Goal: Use online tool/utility: Utilize a website feature to perform a specific function

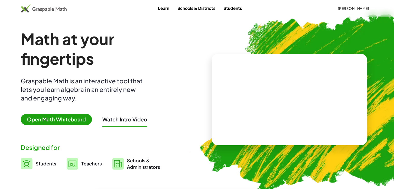
click at [54, 121] on span "Open Math Whiteboard" at bounding box center [56, 119] width 71 height 11
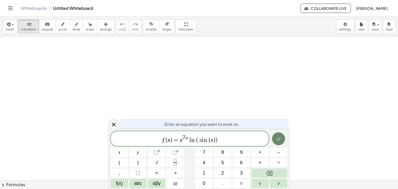
click at [276, 139] on icon "Done" at bounding box center [278, 139] width 6 height 6
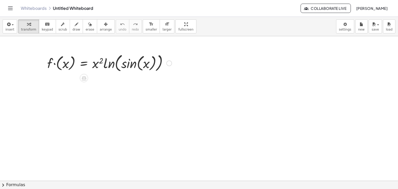
click at [92, 63] on div at bounding box center [110, 62] width 130 height 21
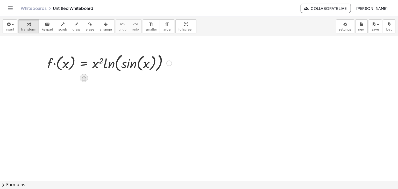
click at [84, 79] on icon at bounding box center [84, 78] width 5 height 4
click at [72, 80] on span "−" at bounding box center [73, 79] width 3 height 8
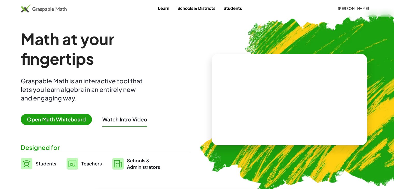
click at [32, 125] on span "Open Math Whiteboard" at bounding box center [56, 119] width 71 height 11
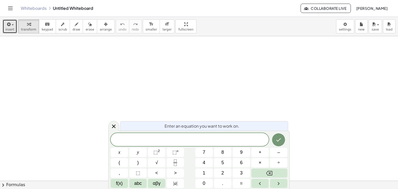
click at [13, 22] on div "button" at bounding box center [9, 24] width 9 height 6
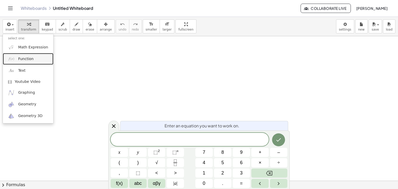
click at [19, 60] on span "Function" at bounding box center [26, 58] width 16 height 5
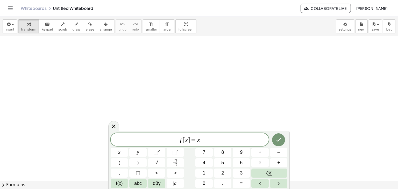
click at [191, 141] on span "=" at bounding box center [194, 140] width 8 height 6
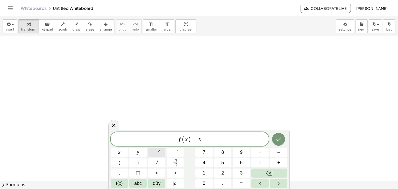
click at [153, 154] on span "⬚" at bounding box center [155, 152] width 4 height 5
click at [280, 136] on icon "Done" at bounding box center [278, 138] width 6 height 6
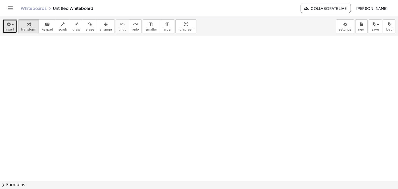
click at [8, 27] on icon "button" at bounding box center [8, 24] width 5 height 6
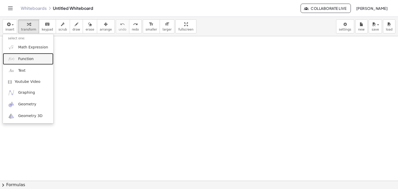
click at [22, 60] on span "Function" at bounding box center [26, 58] width 16 height 5
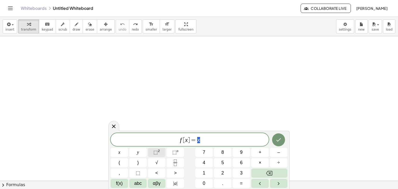
click at [156, 153] on span "⬚" at bounding box center [155, 152] width 4 height 5
click at [159, 152] on sup "2" at bounding box center [159, 151] width 2 height 4
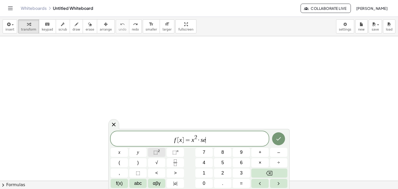
click at [159, 152] on sup "2" at bounding box center [159, 151] width 2 height 4
click at [198, 140] on var "s" at bounding box center [199, 139] width 2 height 7
click at [281, 140] on icon "Done" at bounding box center [278, 138] width 6 height 6
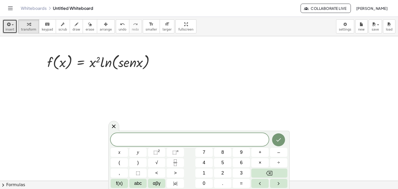
click at [9, 31] on span "insert" at bounding box center [9, 30] width 9 height 4
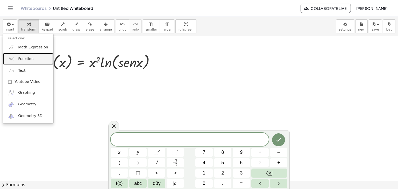
click at [20, 60] on span "Function" at bounding box center [26, 58] width 16 height 5
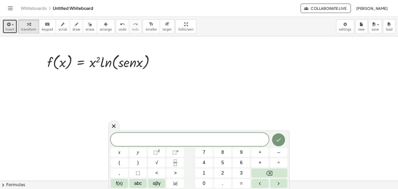
click at [5, 30] on span "insert" at bounding box center [9, 30] width 9 height 4
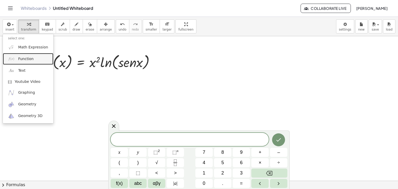
click at [23, 60] on span "Function" at bounding box center [26, 58] width 16 height 5
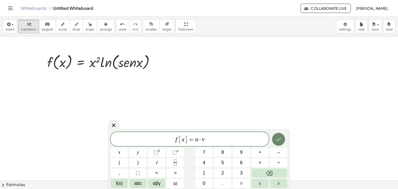
click at [277, 138] on icon "Done" at bounding box center [278, 139] width 6 height 6
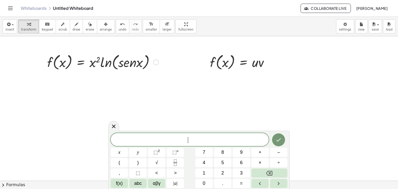
click at [54, 72] on div "f ( , x ) = · x 2 · ln ( , · s · e · n · x )" at bounding box center [100, 62] width 123 height 22
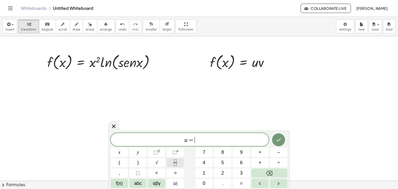
click at [174, 163] on icon "Fraction" at bounding box center [175, 162] width 6 height 6
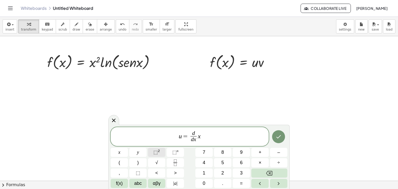
click at [157, 154] on span "⬚ 2" at bounding box center [156, 152] width 6 height 7
click at [281, 139] on icon "Done" at bounding box center [278, 137] width 6 height 6
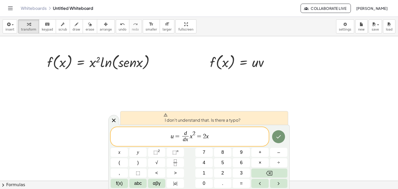
click at [180, 135] on span "=" at bounding box center [178, 136] width 8 height 6
click at [202, 137] on span "u = d d x ​ x 2 = ​ 2 x" at bounding box center [190, 137] width 158 height 14
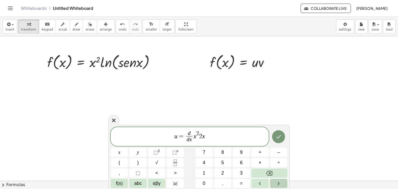
click at [276, 184] on icon "Right arrow" at bounding box center [278, 183] width 6 height 6
click at [263, 184] on button "Left arrow" at bounding box center [259, 183] width 17 height 9
click at [122, 181] on span "f(x)" at bounding box center [119, 183] width 7 height 7
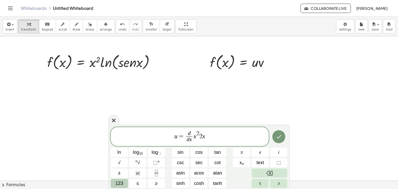
click at [122, 181] on span "123" at bounding box center [119, 183] width 8 height 7
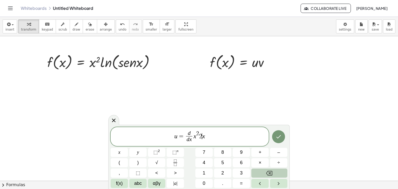
click at [122, 181] on span "f(x)" at bounding box center [119, 183] width 7 height 7
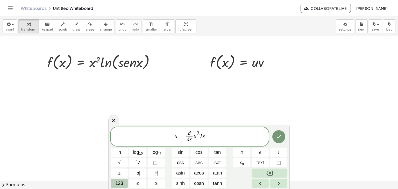
click at [122, 181] on span "123" at bounding box center [119, 183] width 8 height 7
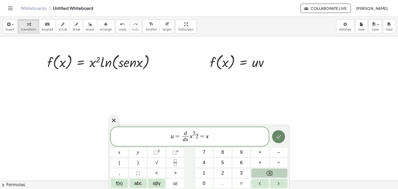
click at [279, 138] on icon "Done" at bounding box center [278, 137] width 6 height 6
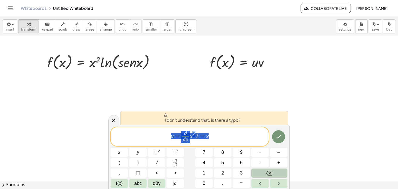
drag, startPoint x: 216, startPoint y: 136, endPoint x: 157, endPoint y: 141, distance: 60.0
click at [157, 141] on span "u = d d x ​ x 2 2 = x" at bounding box center [190, 137] width 158 height 14
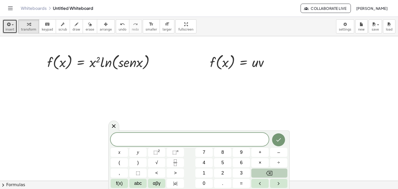
click at [8, 28] on span "insert" at bounding box center [9, 30] width 9 height 4
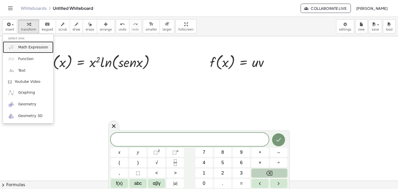
click at [24, 51] on link "Math Expression" at bounding box center [28, 47] width 50 height 12
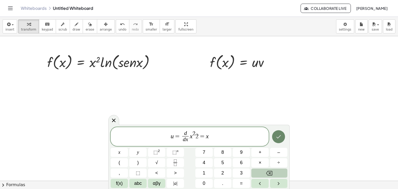
click at [277, 139] on icon "Done" at bounding box center [278, 137] width 6 height 6
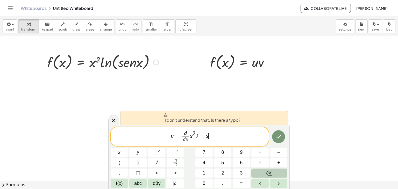
click at [155, 63] on div at bounding box center [156, 63] width 6 height 6
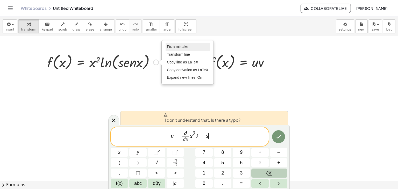
click at [169, 47] on span "Fix a mistake" at bounding box center [177, 47] width 21 height 4
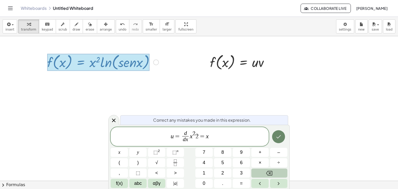
click at [279, 136] on icon "Done" at bounding box center [278, 137] width 6 height 6
click at [154, 61] on div "Fix a mistake Transform line Copy line as LaTeX Copy derivation as LaTeX Expand…" at bounding box center [156, 63] width 6 height 6
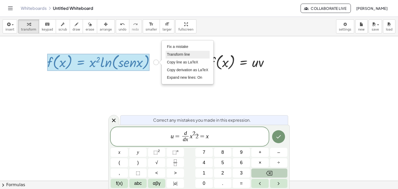
click at [176, 57] on li "Transform line" at bounding box center [187, 55] width 44 height 8
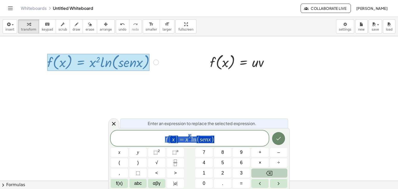
click at [280, 139] on icon "Done" at bounding box center [278, 138] width 6 height 6
drag, startPoint x: 220, startPoint y: 141, endPoint x: 139, endPoint y: 143, distance: 81.1
click at [139, 143] on span "f [ x ] = x 2 l n ( s e n x )" at bounding box center [190, 139] width 158 height 10
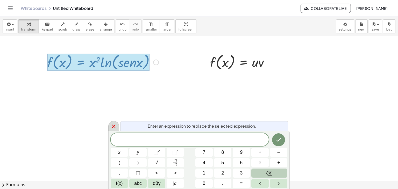
click at [114, 126] on icon at bounding box center [114, 127] width 4 height 4
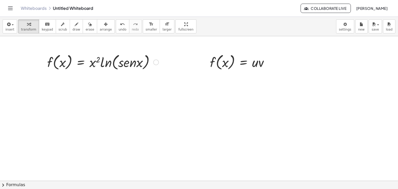
click at [156, 60] on div "Fix a mistake Transform line Copy line as LaTeX Copy derivation as LaTeX Expand…" at bounding box center [156, 63] width 6 height 6
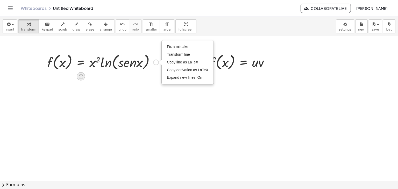
click at [81, 77] on icon at bounding box center [80, 76] width 5 height 4
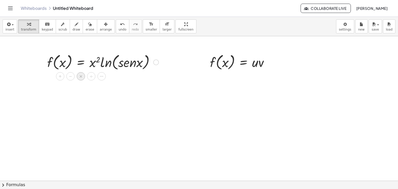
click at [81, 77] on span "×" at bounding box center [80, 77] width 3 height 8
click at [81, 77] on icon at bounding box center [80, 76] width 5 height 4
click at [100, 76] on icon at bounding box center [101, 76] width 5 height 5
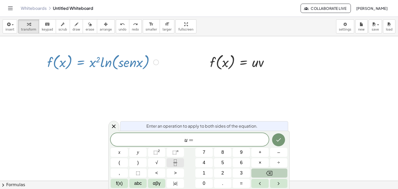
click at [172, 166] on button "Fraction" at bounding box center [174, 162] width 17 height 9
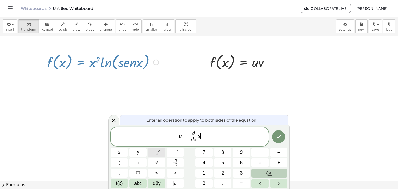
click at [156, 151] on span "⬚" at bounding box center [155, 152] width 4 height 5
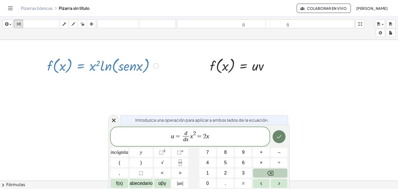
click at [280, 138] on icon "Hecho" at bounding box center [279, 137] width 6 height 6
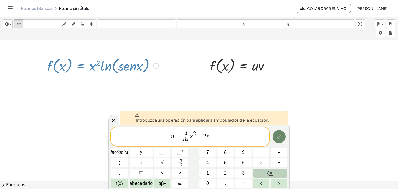
click at [280, 138] on icon "Hecho" at bounding box center [279, 137] width 6 height 6
click at [181, 136] on span "u = ​ d d x ​ x 2 = 2 x" at bounding box center [190, 137] width 159 height 14
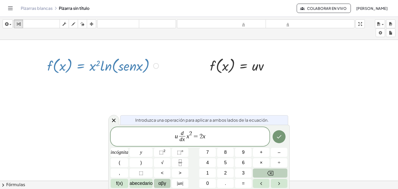
click at [158, 183] on font "αβγ" at bounding box center [162, 183] width 8 height 5
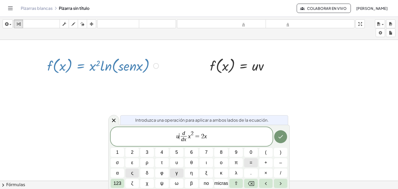
click at [248, 164] on button "=" at bounding box center [250, 162] width 13 height 9
click at [281, 183] on icon "Flecha derecha" at bounding box center [280, 183] width 6 height 6
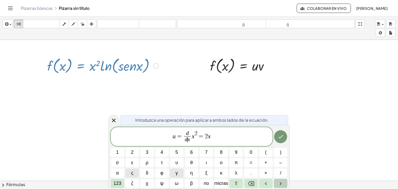
click at [281, 183] on icon "Flecha derecha" at bounding box center [280, 183] width 6 height 6
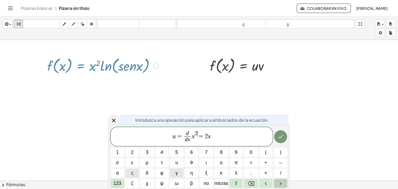
click at [281, 183] on icon "Flecha derecha" at bounding box center [280, 183] width 6 height 6
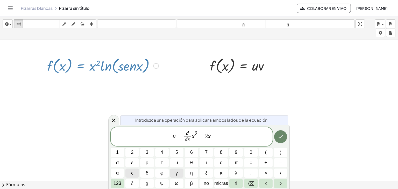
click at [279, 139] on icon "Hecho" at bounding box center [280, 137] width 6 height 6
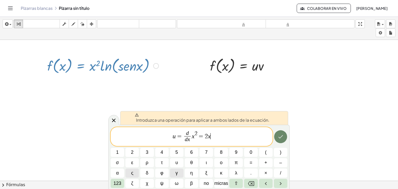
click at [279, 139] on icon "Hecho" at bounding box center [280, 137] width 6 height 6
click at [116, 121] on icon at bounding box center [114, 120] width 6 height 6
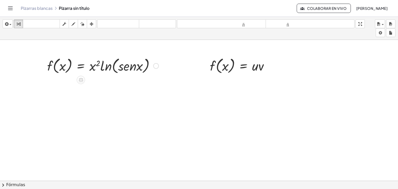
click at [156, 64] on div at bounding box center [156, 66] width 6 height 6
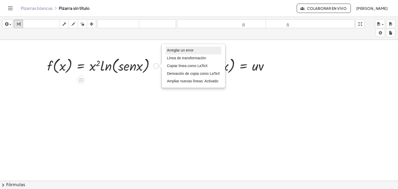
click at [174, 50] on font "Arreglar un error" at bounding box center [180, 50] width 27 height 4
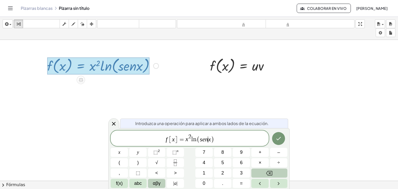
click at [208, 141] on var "x" at bounding box center [209, 139] width 3 height 7
click at [119, 184] on span "f(x)" at bounding box center [119, 183] width 7 height 7
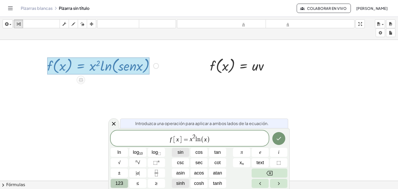
click at [183, 153] on span "sin" at bounding box center [180, 152] width 6 height 7
click at [277, 138] on icon "Done" at bounding box center [278, 138] width 6 height 6
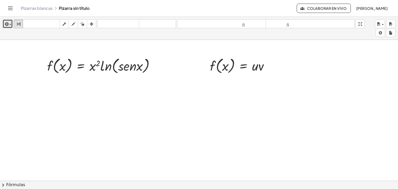
click at [9, 24] on div "button" at bounding box center [8, 24] width 8 height 6
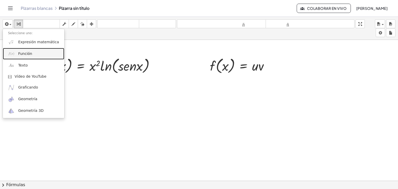
click at [22, 57] on link "Función" at bounding box center [33, 54] width 61 height 12
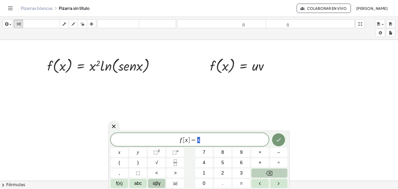
click at [189, 141] on span "f [ x ] = x" at bounding box center [190, 139] width 158 height 7
click at [203, 138] on span "u ​ = x" at bounding box center [190, 139] width 158 height 7
click at [178, 163] on icon "Fraction" at bounding box center [175, 162] width 6 height 6
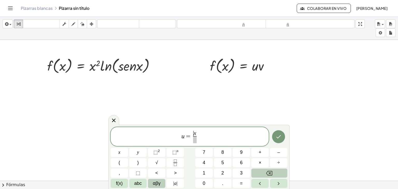
click at [195, 134] on var "x" at bounding box center [194, 133] width 3 height 6
click at [194, 132] on var "d" at bounding box center [194, 133] width 3 height 6
click at [155, 154] on span "⬚" at bounding box center [155, 152] width 4 height 5
click at [276, 137] on icon "Done" at bounding box center [278, 137] width 6 height 6
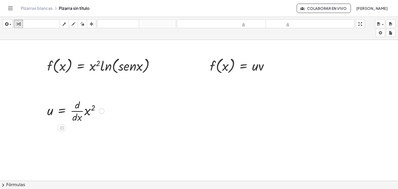
click at [100, 110] on div at bounding box center [102, 111] width 6 height 6
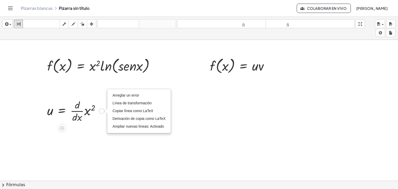
click at [98, 114] on div at bounding box center [76, 111] width 62 height 26
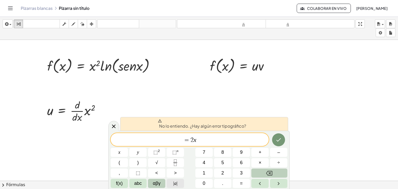
click at [174, 183] on span "| a |" at bounding box center [175, 183] width 4 height 7
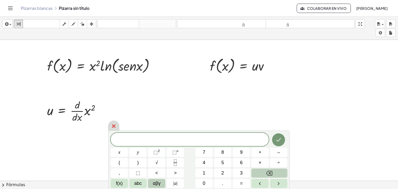
click at [116, 126] on icon at bounding box center [114, 126] width 6 height 6
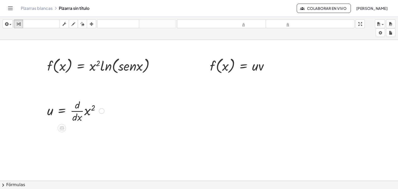
click at [76, 115] on div at bounding box center [76, 111] width 62 height 26
click at [62, 127] on icon at bounding box center [61, 127] width 5 height 5
click at [83, 127] on icon at bounding box center [82, 128] width 5 height 5
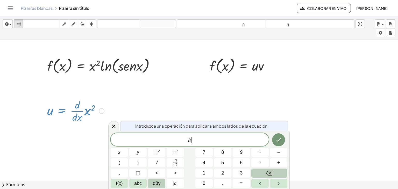
click at [88, 116] on div at bounding box center [76, 111] width 62 height 26
click at [85, 110] on div at bounding box center [76, 111] width 62 height 26
click at [98, 108] on div at bounding box center [76, 111] width 62 height 26
click at [100, 110] on div "Arreglar un error Línea de transformación Copiar línea como LaTeX Derivación de…" at bounding box center [102, 111] width 6 height 6
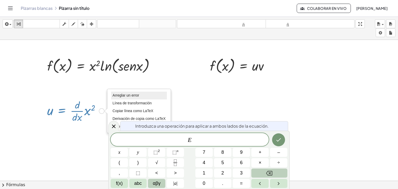
click at [132, 93] on font "Arreglar un error" at bounding box center [125, 95] width 27 height 4
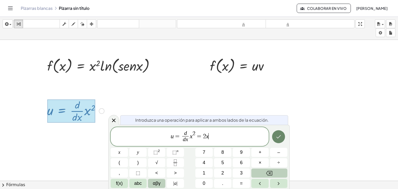
click at [278, 135] on icon "Hecho" at bounding box center [278, 137] width 6 height 6
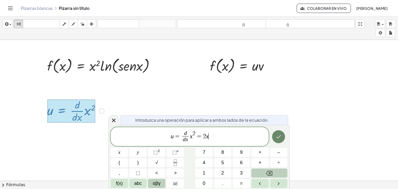
click at [278, 135] on icon "Hecho" at bounding box center [278, 137] width 6 height 6
click at [114, 120] on icon at bounding box center [114, 121] width 4 height 4
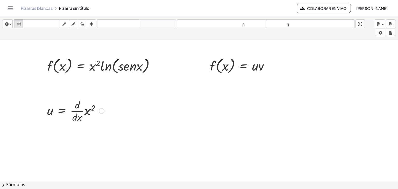
click at [87, 110] on div at bounding box center [76, 111] width 62 height 26
click at [88, 134] on div at bounding box center [76, 136] width 62 height 26
click at [80, 134] on div at bounding box center [76, 136] width 62 height 26
click at [95, 138] on div "Arreglar un error Línea de transformación Copiar línea como LaTeX Derivación de…" at bounding box center [94, 137] width 6 height 6
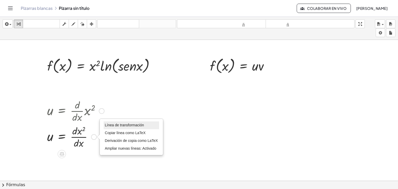
click at [112, 127] on li "Línea de transformación" at bounding box center [132, 125] width 56 height 8
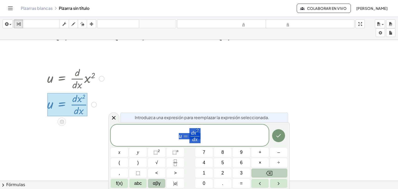
scroll to position [33, 0]
click at [201, 138] on span "u = d x 2 d x ​ ​" at bounding box center [190, 136] width 158 height 16
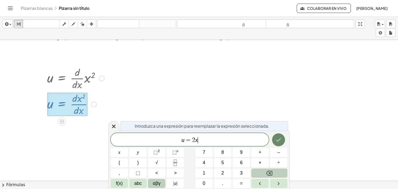
click at [278, 143] on button "Hecho" at bounding box center [278, 139] width 13 height 13
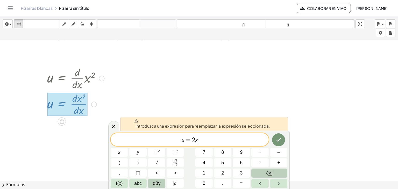
click at [124, 101] on div at bounding box center [199, 168] width 398 height 323
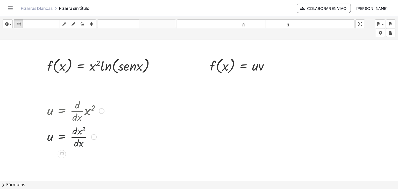
scroll to position [0, 0]
click at [61, 156] on icon at bounding box center [62, 154] width 5 height 4
click at [7, 23] on icon "button" at bounding box center [6, 24] width 5 height 6
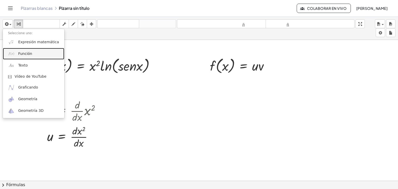
click at [16, 53] on link "Función" at bounding box center [33, 54] width 61 height 12
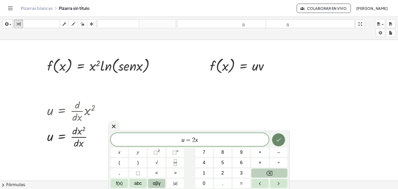
click at [277, 137] on icon "Hecho" at bounding box center [278, 140] width 6 height 6
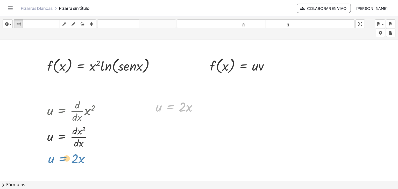
drag, startPoint x: 176, startPoint y: 106, endPoint x: 68, endPoint y: 158, distance: 119.6
drag, startPoint x: 171, startPoint y: 121, endPoint x: 57, endPoint y: 172, distance: 124.5
drag, startPoint x: 166, startPoint y: 112, endPoint x: 55, endPoint y: 164, distance: 123.1
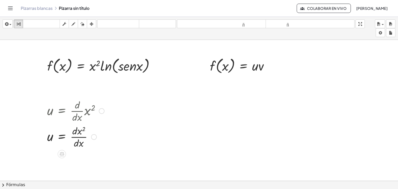
click at [97, 137] on div at bounding box center [76, 136] width 62 height 26
click at [74, 65] on div at bounding box center [103, 66] width 116 height 20
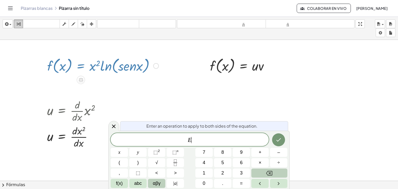
click at [20, 25] on icon "button" at bounding box center [19, 24] width 4 height 6
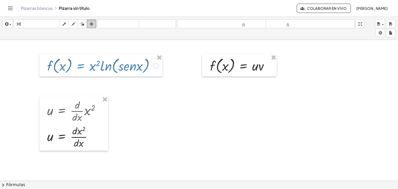
click at [92, 26] on icon "button" at bounding box center [92, 24] width 4 height 6
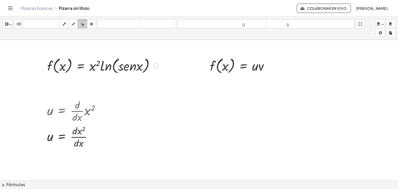
click at [83, 24] on icon "button" at bounding box center [83, 24] width 4 height 6
click at [76, 25] on div "button" at bounding box center [73, 24] width 7 height 6
drag, startPoint x: 360, startPoint y: 22, endPoint x: 360, endPoint y: 44, distance: 22.5
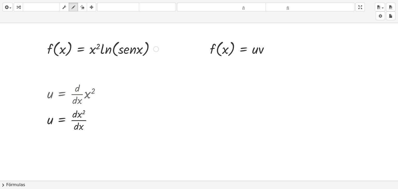
click at [360, 44] on div "insertar Seleccione uno: Expresión matemática Función Texto Vídeo de YouTube Gr…" at bounding box center [199, 94] width 398 height 189
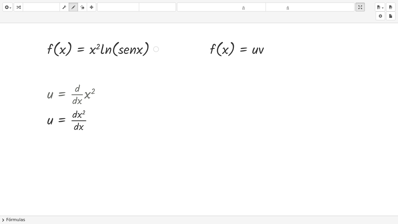
drag, startPoint x: 362, startPoint y: 5, endPoint x: 362, endPoint y: -17, distance: 22.5
click at [362, 0] on html "Actividades matemáticas fáciles de comprender Pizarras blancas Clases Cuenta ve…" at bounding box center [199, 112] width 398 height 224
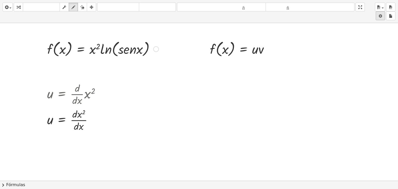
click at [380, 35] on body "Actividades matemáticas fáciles de comprender Pizarras blancas Clases Cuenta ve…" at bounding box center [199, 94] width 398 height 189
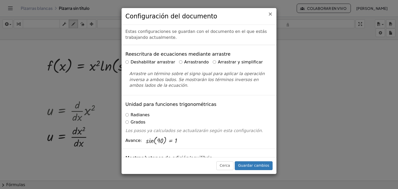
click at [271, 16] on font "×" at bounding box center [270, 14] width 5 height 6
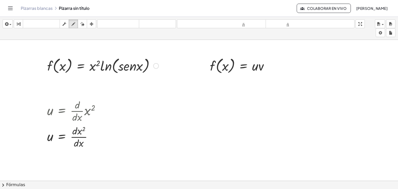
click at [4, 11] on header "Pizarras blancas Pizarra sin título Colaborar en vivo Ally Ann" at bounding box center [199, 8] width 398 height 17
click at [8, 10] on icon "Cambiar navegación" at bounding box center [10, 8] width 6 height 6
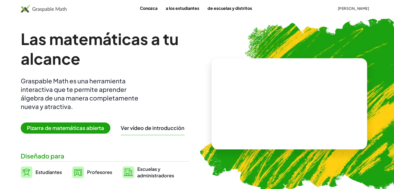
click at [66, 131] on span "Pizarra de matemáticas abierta" at bounding box center [66, 127] width 90 height 11
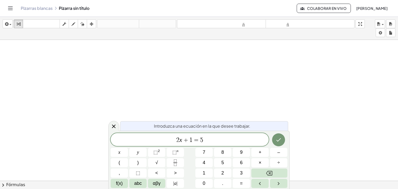
click at [15, 11] on div "Pizarras blancas Pizarra sin título Colaborar en vivo Ally Ann" at bounding box center [198, 8] width 385 height 17
click at [8, 8] on icon "Cambiar navegación" at bounding box center [10, 8] width 6 height 6
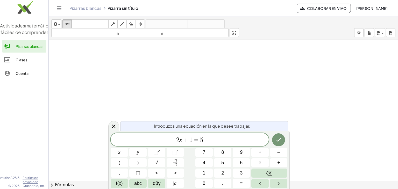
click at [8, 8] on img at bounding box center [24, 8] width 48 height 22
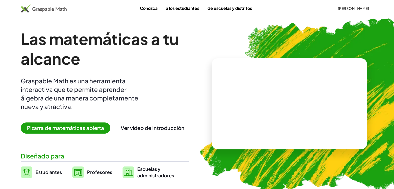
click at [42, 132] on span "Pizarra de matemáticas abierta" at bounding box center [66, 127] width 90 height 11
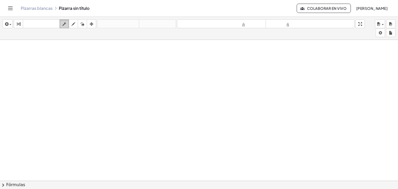
click at [66, 21] on icon "button" at bounding box center [64, 24] width 4 height 6
click at [66, 20] on button "fregar" at bounding box center [64, 23] width 9 height 9
click at [381, 21] on div "button" at bounding box center [380, 24] width 8 height 6
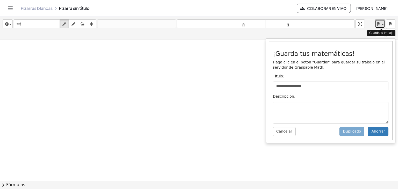
click at [381, 21] on div "button" at bounding box center [380, 24] width 8 height 6
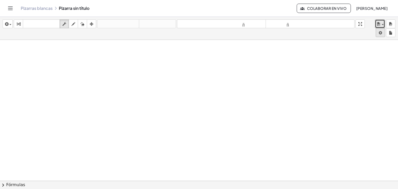
click at [381, 34] on body "**********" at bounding box center [199, 94] width 398 height 189
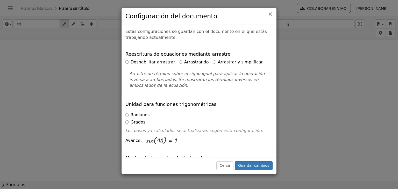
click at [269, 16] on font "×" at bounding box center [270, 14] width 5 height 6
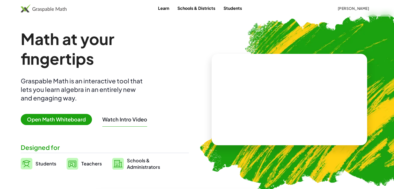
click at [62, 119] on span "Open Math Whiteboard" at bounding box center [56, 119] width 71 height 11
click at [36, 120] on span "Open Math Whiteboard" at bounding box center [56, 119] width 71 height 11
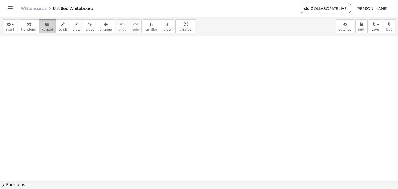
click at [46, 28] on span "keypad" at bounding box center [47, 30] width 11 height 4
click at [9, 28] on span "insert" at bounding box center [9, 30] width 9 height 4
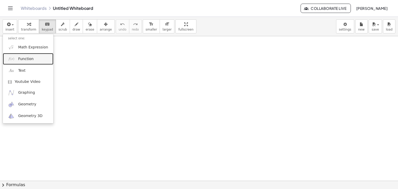
click at [20, 62] on link "Function" at bounding box center [28, 59] width 50 height 12
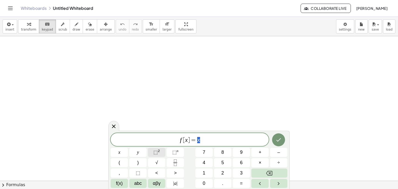
click at [157, 154] on span "⬚" at bounding box center [155, 152] width 4 height 5
click at [134, 185] on button "abc" at bounding box center [137, 183] width 17 height 9
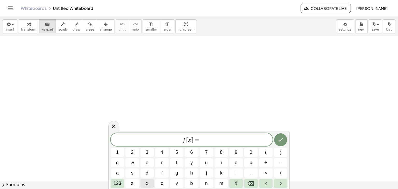
click at [150, 183] on button "x" at bounding box center [146, 183] width 13 height 9
click at [120, 182] on span "123" at bounding box center [117, 183] width 8 height 7
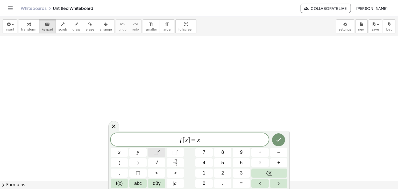
click at [157, 151] on span "⬚" at bounding box center [155, 152] width 4 height 5
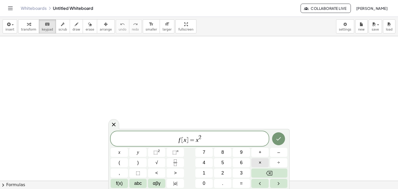
click at [254, 162] on button "×" at bounding box center [259, 162] width 17 height 9
click at [134, 183] on span "abc" at bounding box center [138, 183] width 8 height 7
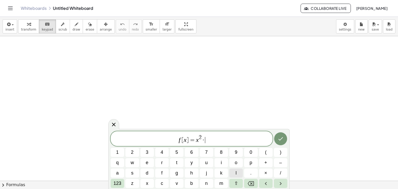
click at [235, 175] on button "l" at bounding box center [235, 173] width 13 height 9
click at [208, 184] on button "n" at bounding box center [206, 183] width 13 height 9
click at [271, 154] on button "(" at bounding box center [265, 152] width 13 height 9
click at [132, 174] on span "s" at bounding box center [132, 173] width 2 height 7
click at [146, 163] on span "e" at bounding box center [147, 162] width 3 height 7
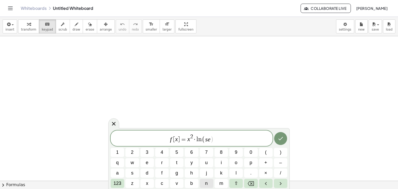
click at [207, 185] on span "n" at bounding box center [206, 183] width 3 height 7
click at [145, 184] on button "x" at bounding box center [146, 183] width 13 height 9
click at [282, 151] on button ")" at bounding box center [280, 152] width 13 height 9
click at [281, 141] on icon "Done" at bounding box center [280, 138] width 6 height 6
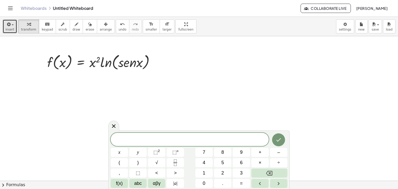
click at [10, 27] on icon "button" at bounding box center [8, 24] width 5 height 6
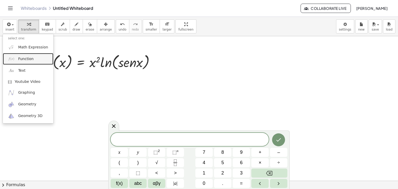
click at [19, 60] on span "Function" at bounding box center [26, 58] width 16 height 5
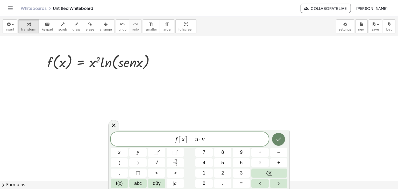
click at [282, 139] on button "Done" at bounding box center [278, 139] width 13 height 13
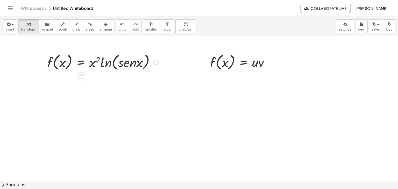
click at [131, 65] on div at bounding box center [103, 62] width 116 height 20
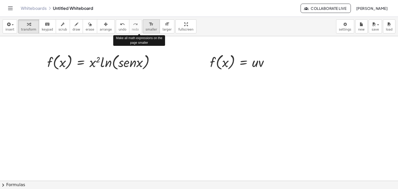
click at [145, 28] on span "smaller" at bounding box center [150, 30] width 11 height 4
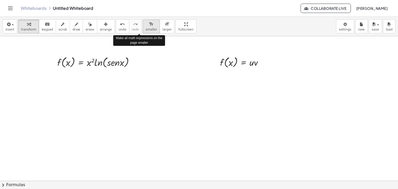
click at [145, 28] on span "smaller" at bounding box center [150, 30] width 11 height 4
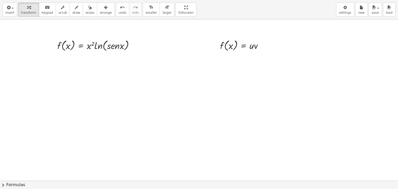
click at [172, 52] on div "insert select one: Math Expression Function Text Youtube Video Graphing Geometr…" at bounding box center [199, 94] width 398 height 189
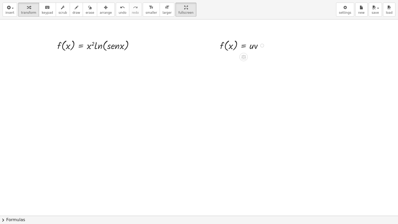
click at [224, 47] on div at bounding box center [243, 45] width 52 height 14
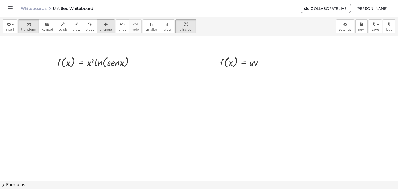
click at [104, 26] on icon "button" at bounding box center [106, 24] width 4 height 6
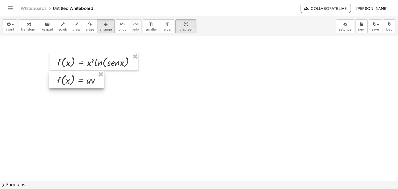
drag, startPoint x: 246, startPoint y: 63, endPoint x: 83, endPoint y: 81, distance: 164.1
click at [83, 81] on div at bounding box center [76, 79] width 55 height 17
click at [104, 25] on icon "button" at bounding box center [106, 24] width 4 height 6
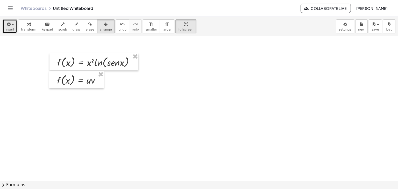
click at [9, 28] on span "insert" at bounding box center [9, 30] width 9 height 4
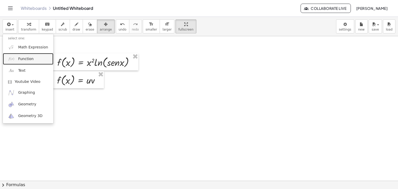
click at [22, 61] on span "Function" at bounding box center [26, 58] width 16 height 5
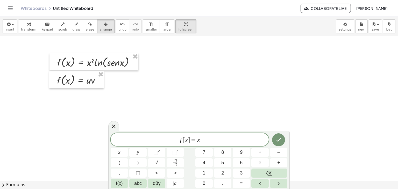
click at [190, 140] on span "=" at bounding box center [194, 140] width 8 height 6
click at [201, 141] on span "u ​ = x" at bounding box center [190, 139] width 158 height 7
click at [171, 160] on button "Fraction" at bounding box center [174, 162] width 17 height 9
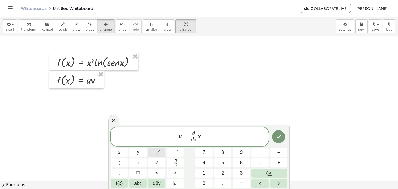
click at [160, 150] on button "⬚ 2" at bounding box center [156, 152] width 17 height 9
click at [279, 138] on icon "Done" at bounding box center [278, 137] width 6 height 6
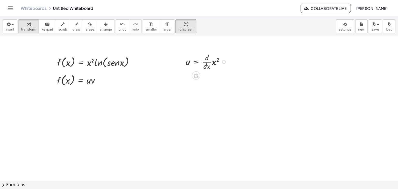
click at [207, 64] on div at bounding box center [207, 61] width 48 height 19
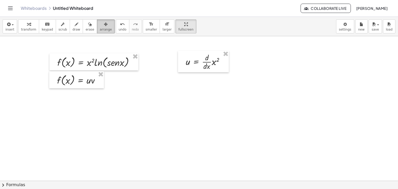
click at [104, 27] on icon "button" at bounding box center [106, 24] width 4 height 6
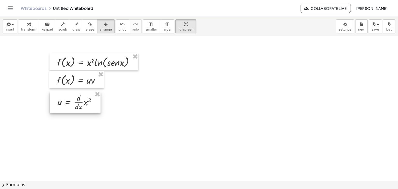
drag, startPoint x: 198, startPoint y: 62, endPoint x: 70, endPoint y: 103, distance: 134.1
click at [70, 103] on div at bounding box center [75, 101] width 51 height 21
click at [22, 28] on span "transform" at bounding box center [28, 30] width 15 height 4
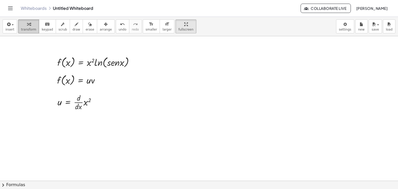
click at [27, 21] on icon "button" at bounding box center [29, 24] width 4 height 6
click at [72, 104] on div at bounding box center [79, 101] width 48 height 19
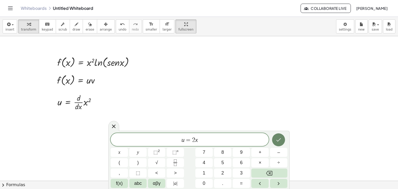
click at [281, 141] on icon "Done" at bounding box center [278, 140] width 6 height 6
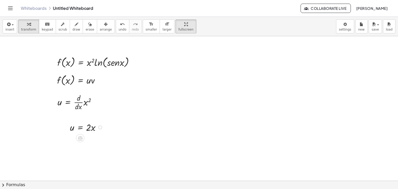
click at [86, 127] on div at bounding box center [87, 126] width 40 height 13
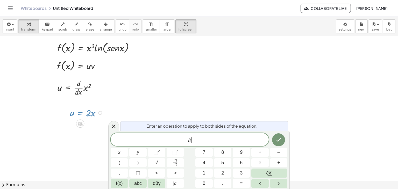
scroll to position [17, 0]
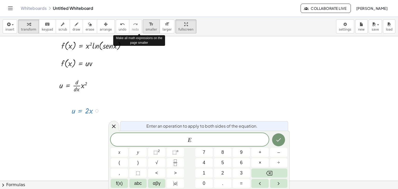
click at [145, 30] on span "smaller" at bounding box center [150, 30] width 11 height 4
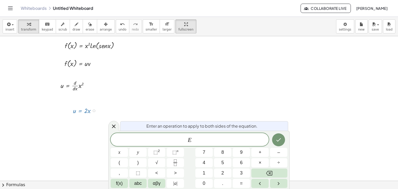
click at [123, 103] on div at bounding box center [199, 181] width 398 height 323
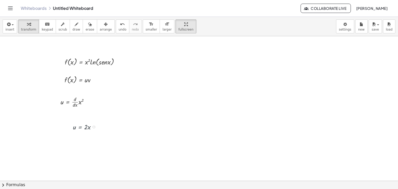
scroll to position [0, 0]
click at [97, 27] on button "arrange" at bounding box center [106, 26] width 18 height 14
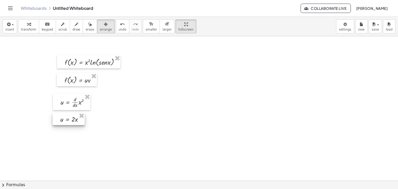
drag, startPoint x: 83, startPoint y: 126, endPoint x: 71, endPoint y: 118, distance: 15.0
click at [71, 118] on div at bounding box center [69, 119] width 32 height 12
click at [100, 26] on div "button" at bounding box center [106, 24] width 12 height 6
click at [32, 25] on div "button" at bounding box center [28, 24] width 15 height 6
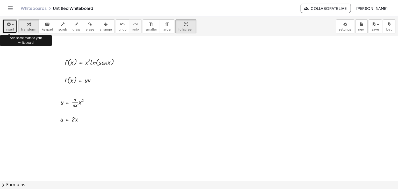
click at [6, 22] on icon "button" at bounding box center [8, 24] width 5 height 6
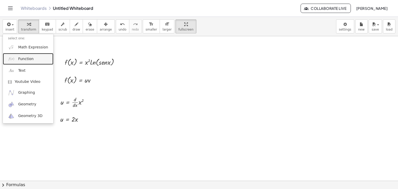
click at [29, 61] on span "Function" at bounding box center [26, 58] width 16 height 5
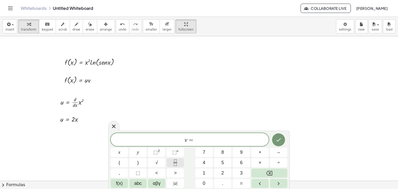
click at [177, 161] on icon "Fraction" at bounding box center [175, 162] width 6 height 6
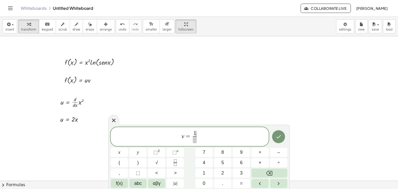
click at [194, 140] on span at bounding box center [195, 139] width 4 height 7
click at [171, 162] on button "Fraction" at bounding box center [174, 162] width 17 height 9
click at [281, 138] on icon "Done" at bounding box center [278, 137] width 6 height 6
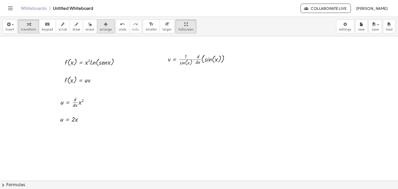
click at [100, 30] on span "arrange" at bounding box center [106, 30] width 12 height 4
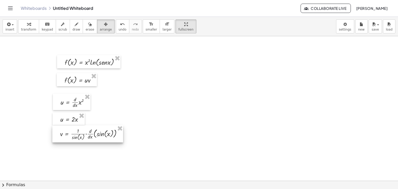
drag, startPoint x: 187, startPoint y: 55, endPoint x: 79, endPoint y: 130, distance: 131.3
click at [79, 130] on div at bounding box center [87, 133] width 71 height 17
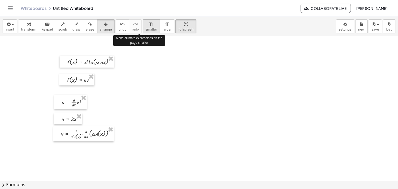
click at [145, 28] on span "smaller" at bounding box center [150, 30] width 11 height 4
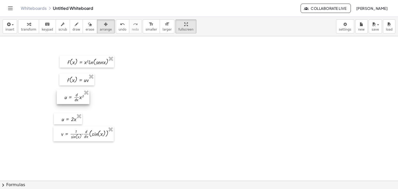
drag, startPoint x: 79, startPoint y: 105, endPoint x: 82, endPoint y: 99, distance: 5.8
click at [82, 99] on div at bounding box center [73, 97] width 33 height 14
drag, startPoint x: 78, startPoint y: 82, endPoint x: 79, endPoint y: 76, distance: 5.4
click at [79, 76] on div at bounding box center [77, 74] width 35 height 12
drag, startPoint x: 69, startPoint y: 94, endPoint x: 72, endPoint y: 86, distance: 9.3
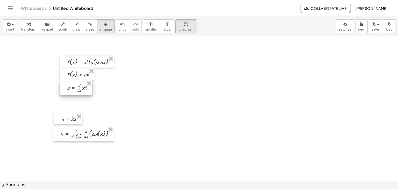
click at [72, 86] on div at bounding box center [76, 87] width 33 height 14
drag, startPoint x: 64, startPoint y: 118, endPoint x: 70, endPoint y: 101, distance: 17.8
click at [70, 101] on div at bounding box center [74, 101] width 28 height 11
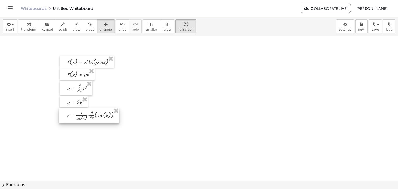
drag, startPoint x: 72, startPoint y: 133, endPoint x: 78, endPoint y: 114, distance: 19.4
click at [78, 114] on div at bounding box center [89, 115] width 60 height 15
click at [27, 25] on icon "button" at bounding box center [29, 24] width 4 height 6
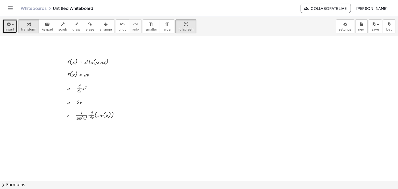
click at [6, 26] on icon "button" at bounding box center [8, 24] width 5 height 6
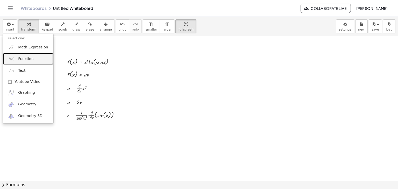
click at [20, 59] on span "Function" at bounding box center [26, 58] width 16 height 5
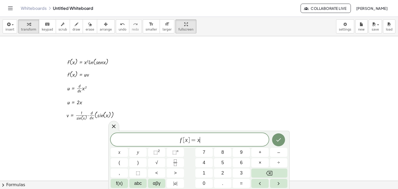
click at [202, 142] on span "f [ x ] = x ​" at bounding box center [190, 139] width 158 height 7
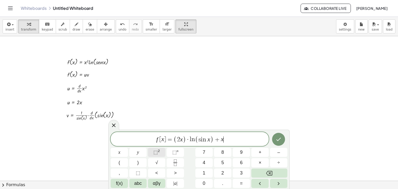
click at [152, 154] on button "⬚ 2" at bounding box center [156, 152] width 17 height 9
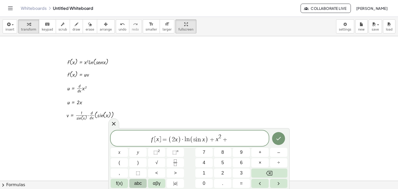
click at [138, 181] on span "abc" at bounding box center [138, 183] width 8 height 7
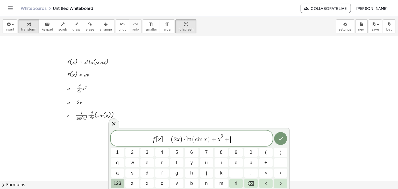
click at [122, 184] on button "123" at bounding box center [117, 183] width 13 height 9
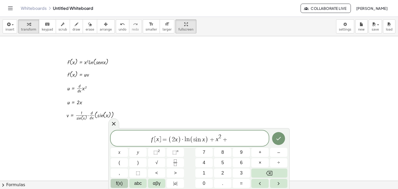
click at [118, 183] on span "f(x)" at bounding box center [119, 183] width 7 height 7
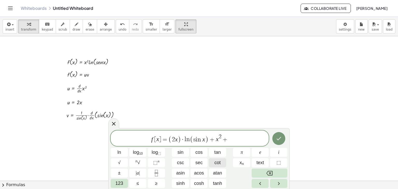
click at [217, 162] on span "cot" at bounding box center [217, 162] width 6 height 7
click at [280, 138] on icon "Done" at bounding box center [278, 138] width 6 height 6
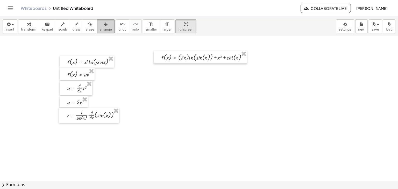
click at [100, 25] on div "button" at bounding box center [106, 24] width 12 height 6
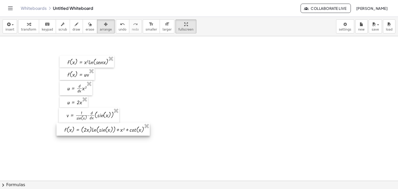
drag, startPoint x: 193, startPoint y: 60, endPoint x: 96, endPoint y: 132, distance: 121.0
click at [96, 132] on div at bounding box center [102, 129] width 93 height 13
click at [27, 27] on icon "button" at bounding box center [29, 24] width 4 height 6
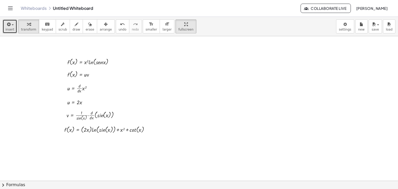
click at [12, 28] on span "insert" at bounding box center [9, 30] width 9 height 4
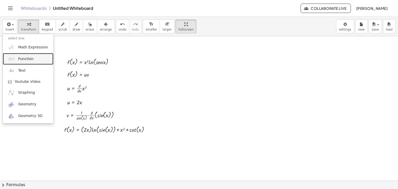
click at [23, 61] on span "Function" at bounding box center [26, 58] width 16 height 5
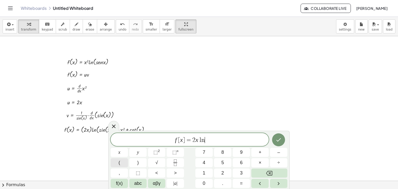
click at [119, 159] on span "(" at bounding box center [120, 162] width 2 height 7
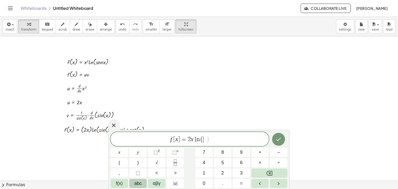
click at [141, 184] on span "abc" at bounding box center [138, 183] width 8 height 7
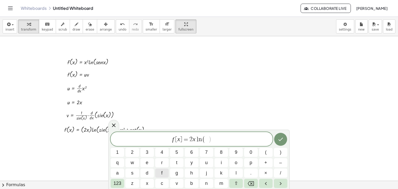
click at [141, 184] on button "x" at bounding box center [146, 183] width 13 height 9
click at [118, 183] on span "123" at bounding box center [117, 183] width 8 height 7
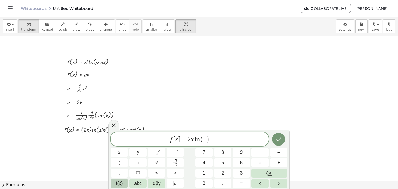
click at [122, 184] on button "f(x)" at bounding box center [119, 183] width 17 height 9
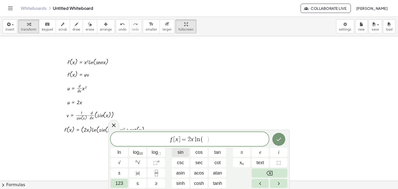
click at [183, 154] on span "sin" at bounding box center [180, 152] width 6 height 7
click at [120, 181] on span "123" at bounding box center [119, 183] width 8 height 7
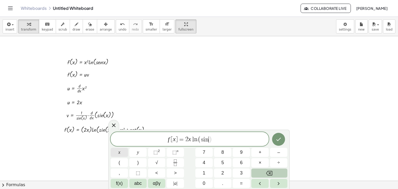
click at [121, 149] on button "x" at bounding box center [119, 152] width 17 height 9
click at [134, 161] on button ")" at bounding box center [137, 162] width 17 height 9
click at [120, 153] on button "x" at bounding box center [119, 152] width 17 height 9
click at [152, 153] on button "⬚ 2" at bounding box center [156, 152] width 17 height 9
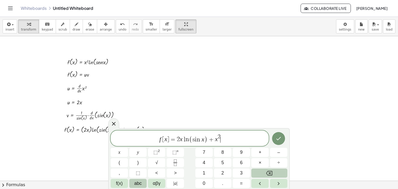
click at [145, 184] on button "abc" at bounding box center [137, 183] width 17 height 9
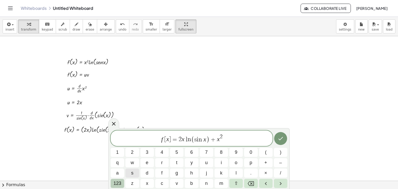
click at [123, 184] on button "123" at bounding box center [117, 183] width 13 height 9
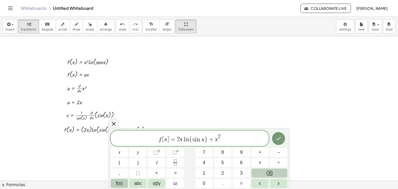
click at [125, 184] on button "f(x)" at bounding box center [119, 183] width 17 height 9
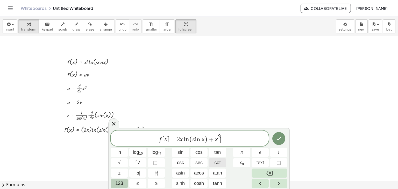
click at [216, 165] on span "cot" at bounding box center [217, 162] width 6 height 7
click at [122, 185] on span "123" at bounding box center [119, 183] width 8 height 7
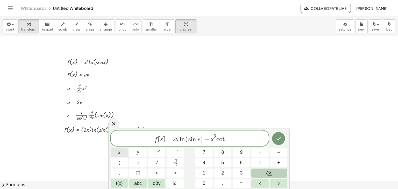
click at [119, 154] on span "x" at bounding box center [119, 152] width 2 height 7
click at [277, 139] on icon "Done" at bounding box center [278, 138] width 5 height 3
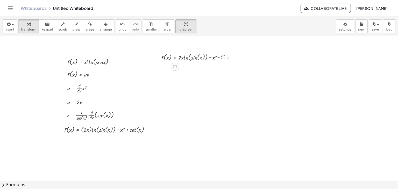
click at [219, 55] on div at bounding box center [198, 57] width 78 height 10
click at [215, 59] on div at bounding box center [198, 57] width 78 height 10
click at [194, 57] on div at bounding box center [198, 57] width 78 height 10
click at [171, 67] on div at bounding box center [175, 67] width 8 height 8
click at [193, 68] on icon at bounding box center [195, 66] width 5 height 5
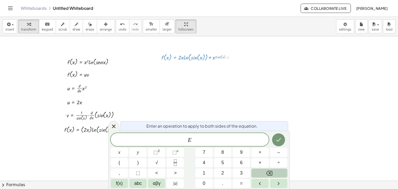
click at [228, 57] on div at bounding box center [228, 57] width 2 height 2
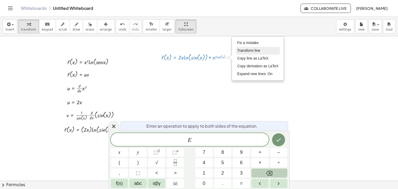
click at [245, 50] on span "Transform line" at bounding box center [248, 50] width 23 height 4
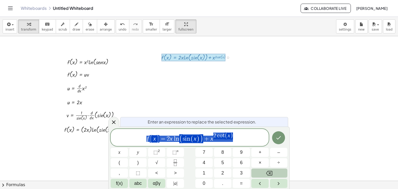
click at [235, 135] on span "f [ x ] = 2 x l n ( s i n ( x ) ) + x 2 c o t ( x )" at bounding box center [190, 138] width 158 height 12
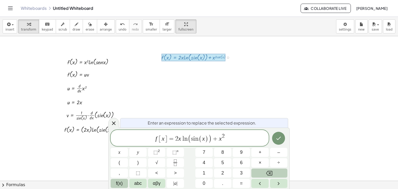
click at [120, 182] on span "f(x)" at bounding box center [119, 183] width 7 height 7
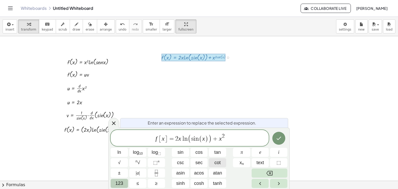
click at [214, 164] on span "cot" at bounding box center [217, 162] width 6 height 7
click at [122, 181] on span "123" at bounding box center [119, 183] width 8 height 7
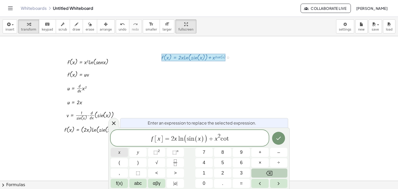
click at [115, 153] on button "x" at bounding box center [119, 152] width 17 height 9
click at [280, 137] on icon "Done" at bounding box center [278, 137] width 5 height 3
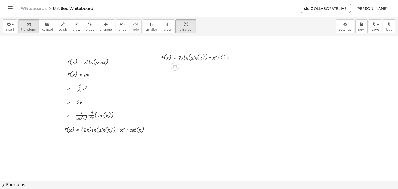
click at [213, 57] on div at bounding box center [198, 57] width 78 height 10
click at [174, 63] on div at bounding box center [175, 67] width 8 height 8
click at [176, 57] on div at bounding box center [198, 57] width 78 height 10
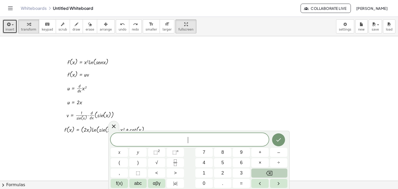
click at [6, 25] on icon "button" at bounding box center [8, 24] width 5 height 6
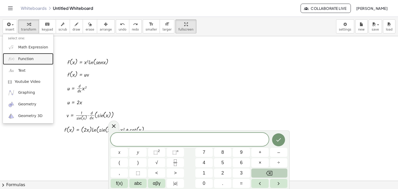
click at [21, 60] on span "Function" at bounding box center [26, 58] width 16 height 5
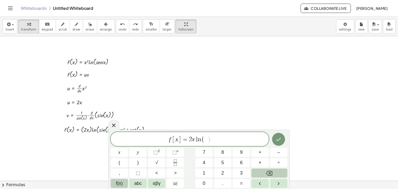
click at [116, 185] on span "f(x)" at bounding box center [119, 183] width 7 height 7
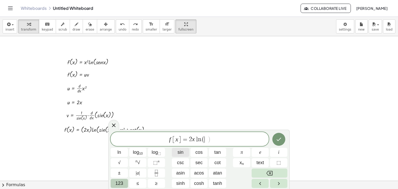
click at [182, 150] on span "sin" at bounding box center [180, 152] width 6 height 7
click at [122, 182] on span "123" at bounding box center [119, 183] width 8 height 7
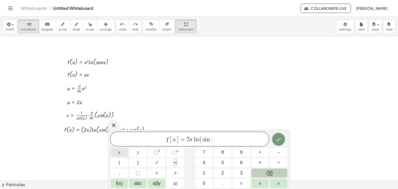
click at [118, 151] on span "x" at bounding box center [119, 152] width 2 height 7
click at [138, 160] on span ")" at bounding box center [138, 162] width 2 height 7
click at [262, 152] on button "+" at bounding box center [259, 152] width 17 height 9
click at [123, 151] on button "x" at bounding box center [119, 152] width 17 height 9
click at [161, 155] on button "⬚ 2" at bounding box center [156, 152] width 17 height 9
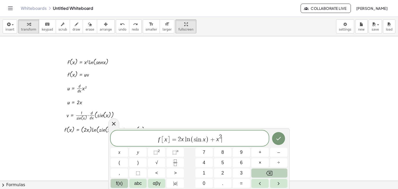
click at [127, 186] on button "f(x)" at bounding box center [119, 183] width 17 height 9
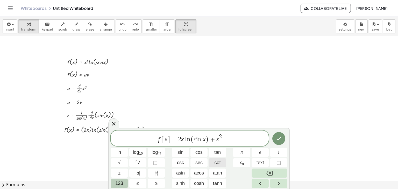
click at [218, 164] on span "cot" at bounding box center [217, 162] width 6 height 7
click at [116, 183] on span "123" at bounding box center [119, 183] width 8 height 7
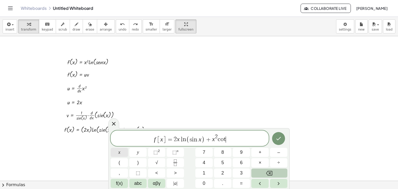
click at [116, 154] on button "x" at bounding box center [119, 152] width 17 height 9
click at [279, 142] on button "Done" at bounding box center [278, 138] width 13 height 13
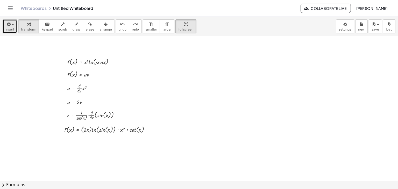
click at [3, 28] on button "insert" at bounding box center [10, 26] width 14 height 14
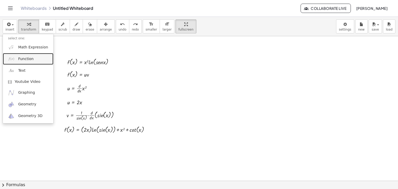
click at [24, 60] on span "Function" at bounding box center [26, 58] width 16 height 5
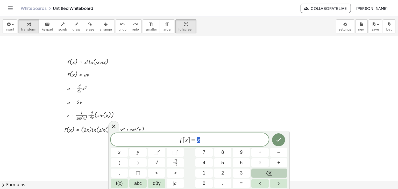
click at [210, 142] on span "f [ x ] = x" at bounding box center [190, 139] width 158 height 7
click at [118, 164] on button "(" at bounding box center [119, 162] width 17 height 9
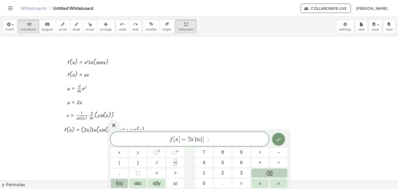
click at [120, 184] on span "f(x)" at bounding box center [119, 183] width 7 height 7
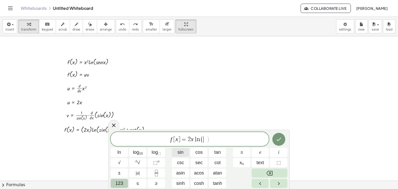
click at [179, 151] on span "sin" at bounding box center [180, 152] width 6 height 7
click at [120, 180] on span "123" at bounding box center [119, 183] width 8 height 7
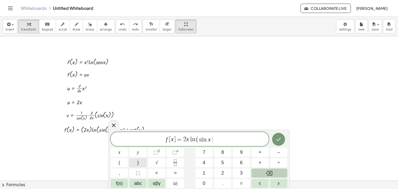
click at [141, 161] on button ")" at bounding box center [137, 162] width 17 height 9
click at [262, 151] on button "+" at bounding box center [259, 152] width 17 height 9
click at [124, 154] on button "x" at bounding box center [119, 152] width 17 height 9
click at [156, 153] on span "⬚" at bounding box center [155, 152] width 4 height 5
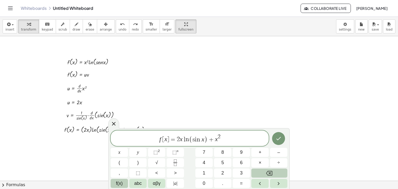
click at [121, 187] on button "f(x)" at bounding box center [119, 183] width 17 height 9
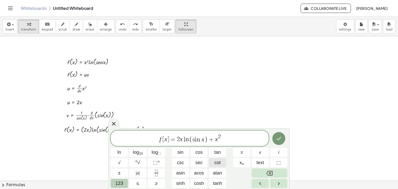
click at [216, 161] on span "cot" at bounding box center [217, 162] width 6 height 7
click at [122, 182] on span "123" at bounding box center [119, 183] width 8 height 7
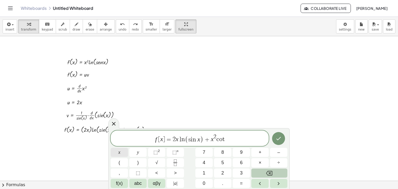
click at [121, 152] on button "x" at bounding box center [119, 152] width 17 height 9
click at [281, 140] on icon "Done" at bounding box center [278, 138] width 6 height 6
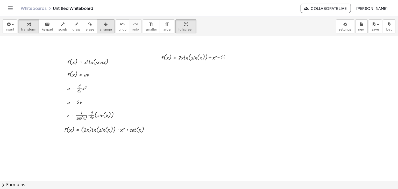
click at [104, 27] on icon "button" at bounding box center [106, 24] width 4 height 6
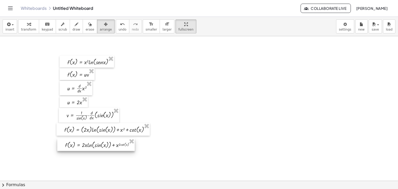
drag, startPoint x: 182, startPoint y: 54, endPoint x: 86, endPoint y: 141, distance: 130.1
click at [86, 141] on div at bounding box center [95, 144] width 77 height 13
click at [27, 24] on icon "button" at bounding box center [29, 24] width 4 height 6
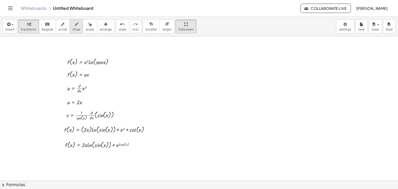
click at [75, 24] on icon "button" at bounding box center [77, 24] width 4 height 6
drag, startPoint x: 54, startPoint y: 148, endPoint x: 127, endPoint y: 149, distance: 73.3
click at [75, 25] on icon "button" at bounding box center [77, 24] width 4 height 6
drag, startPoint x: 54, startPoint y: 154, endPoint x: 143, endPoint y: 149, distance: 89.5
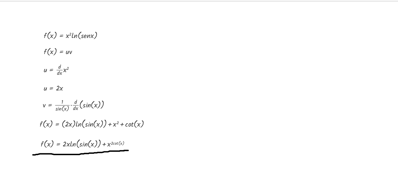
drag, startPoint x: 59, startPoint y: 153, endPoint x: 132, endPoint y: 150, distance: 72.8
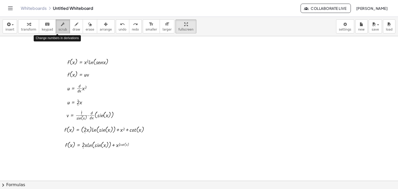
click at [61, 26] on icon "button" at bounding box center [63, 24] width 4 height 6
click at [46, 26] on div "keyboard" at bounding box center [47, 24] width 11 height 6
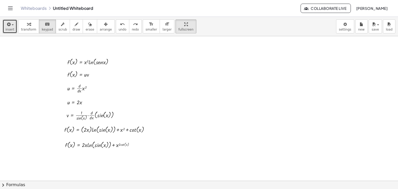
click at [10, 29] on span "insert" at bounding box center [9, 30] width 9 height 4
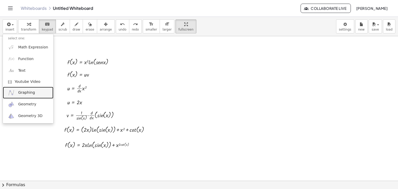
click at [31, 90] on span "Graphing" at bounding box center [26, 92] width 17 height 5
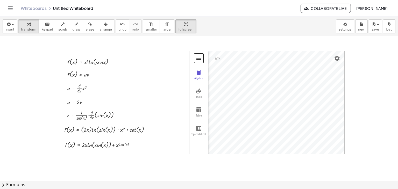
click at [199, 61] on button "Graphing Calculator" at bounding box center [198, 58] width 9 height 9
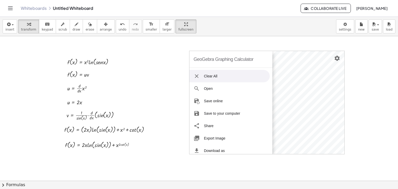
click at [195, 76] on img "Graphing Calculator" at bounding box center [196, 76] width 6 height 6
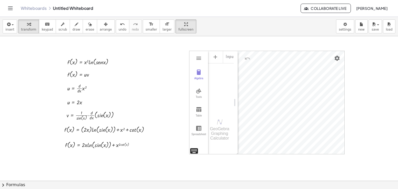
click at [192, 149] on div "GeoGebra Graphing Calculator Clear All Open Save online Save to your computer S…" at bounding box center [266, 103] width 155 height 104
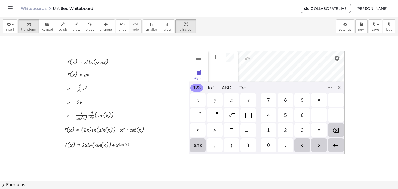
scroll to position [3, 0]
click at [341, 89] on div "GeoGebra Graphing Calculator Clear All Open Save online Save to your computer S…" at bounding box center [266, 103] width 155 height 104
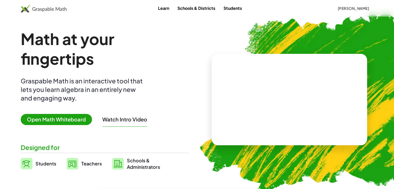
click at [50, 122] on span "Open Math Whiteboard" at bounding box center [56, 119] width 71 height 11
